Goal: Task Accomplishment & Management: Complete application form

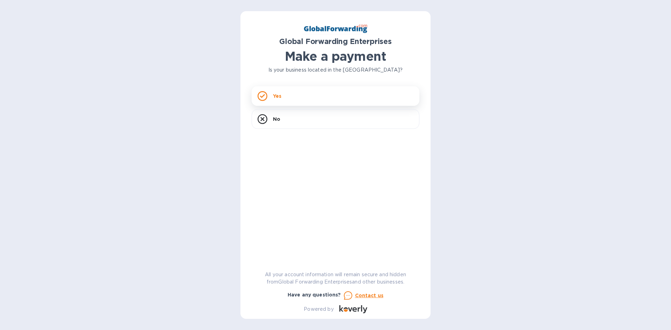
click at [287, 93] on div "Yes" at bounding box center [336, 96] width 168 height 20
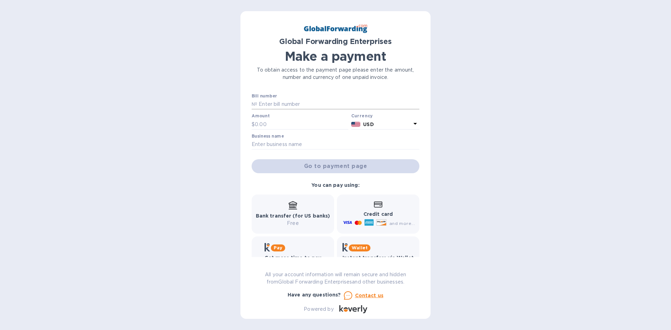
click at [293, 105] on input "text" at bounding box center [338, 104] width 162 height 10
type input "79638236"
type input "435.45"
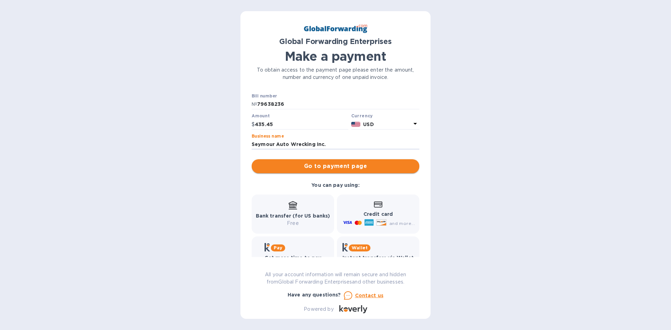
type input "Seymour Auto Wrecking Inc."
click at [305, 165] on span "Go to payment page" at bounding box center [335, 166] width 157 height 8
